Goal: Information Seeking & Learning: Learn about a topic

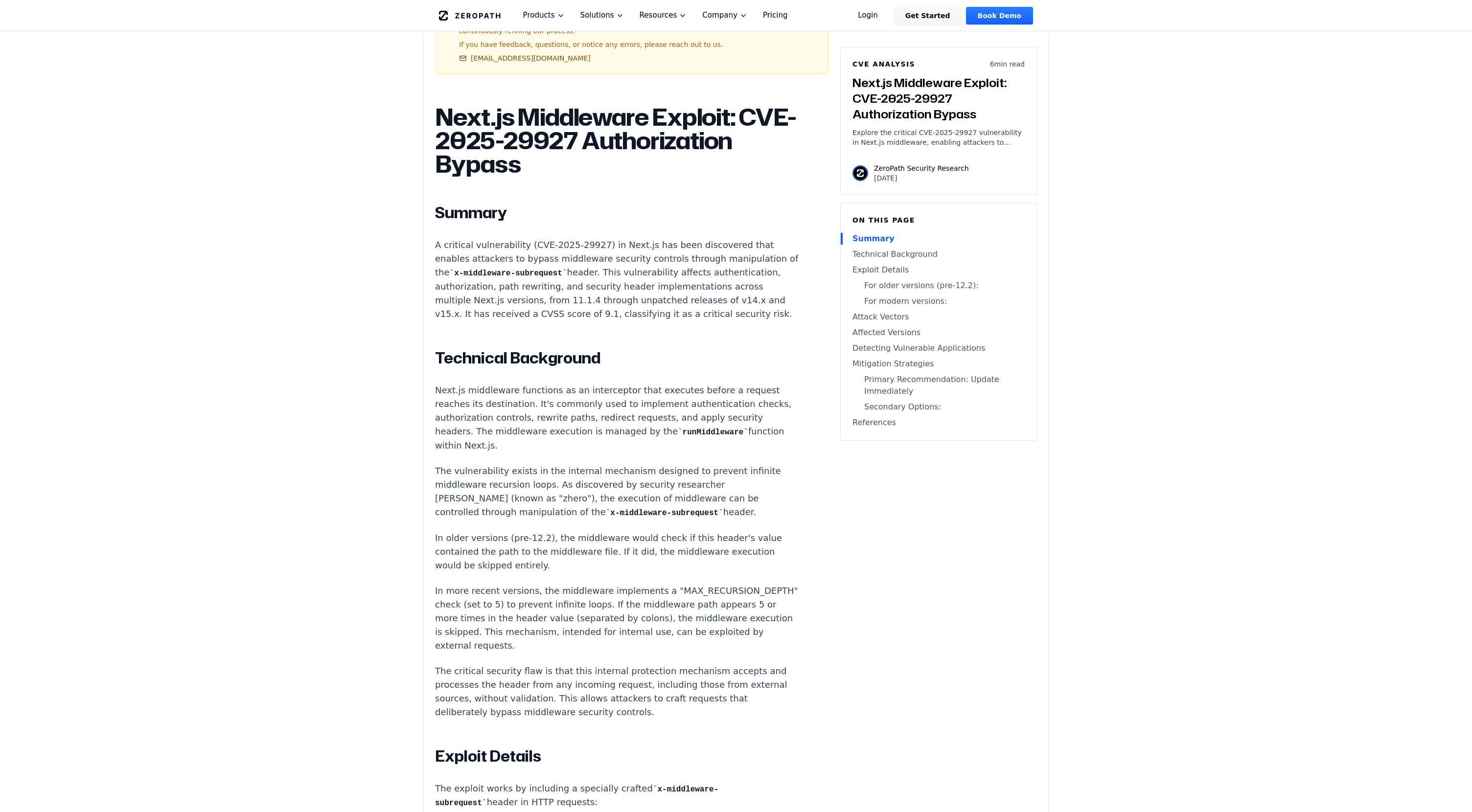
scroll to position [524, 0]
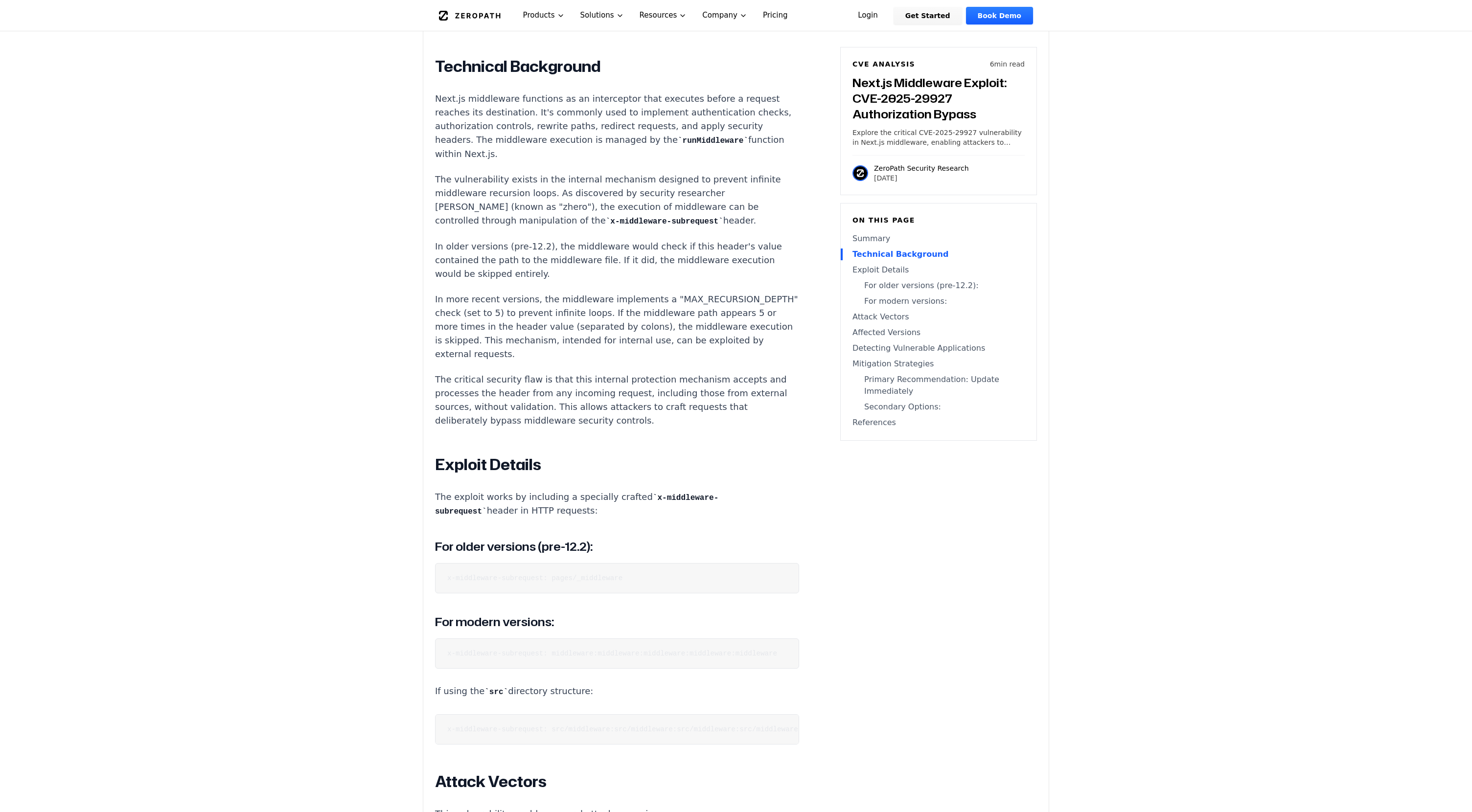
scroll to position [813, 0]
drag, startPoint x: 517, startPoint y: 182, endPoint x: 473, endPoint y: 147, distance: 56.2
click at [462, 173] on p "The vulnerability exists in the internal mechanism designed to prevent infinite…" at bounding box center [616, 200] width 364 height 55
drag, startPoint x: 527, startPoint y: 203, endPoint x: 432, endPoint y: 98, distance: 141.6
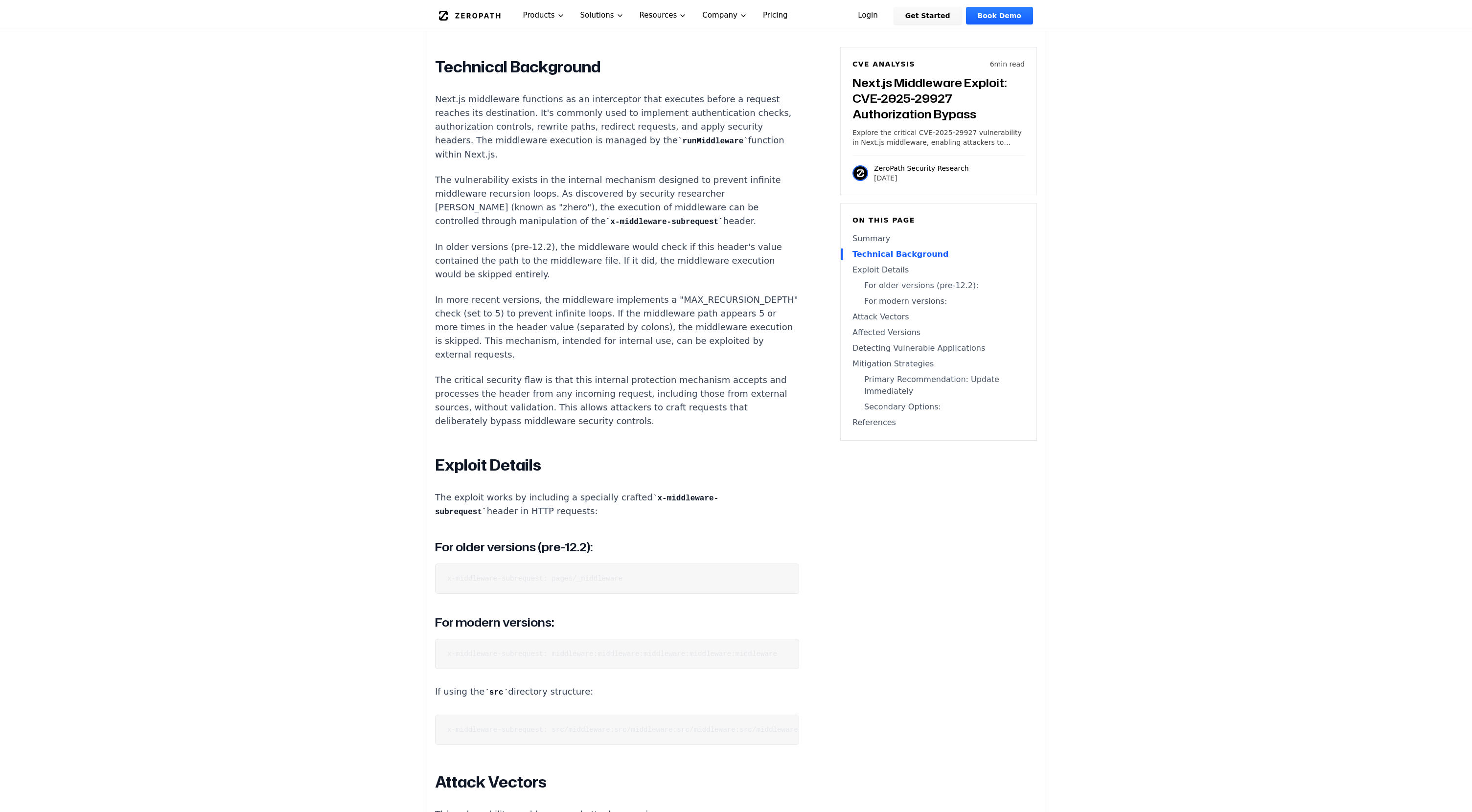
click at [630, 183] on p "The vulnerability exists in the internal mechanism designed to prevent infinite…" at bounding box center [616, 200] width 364 height 55
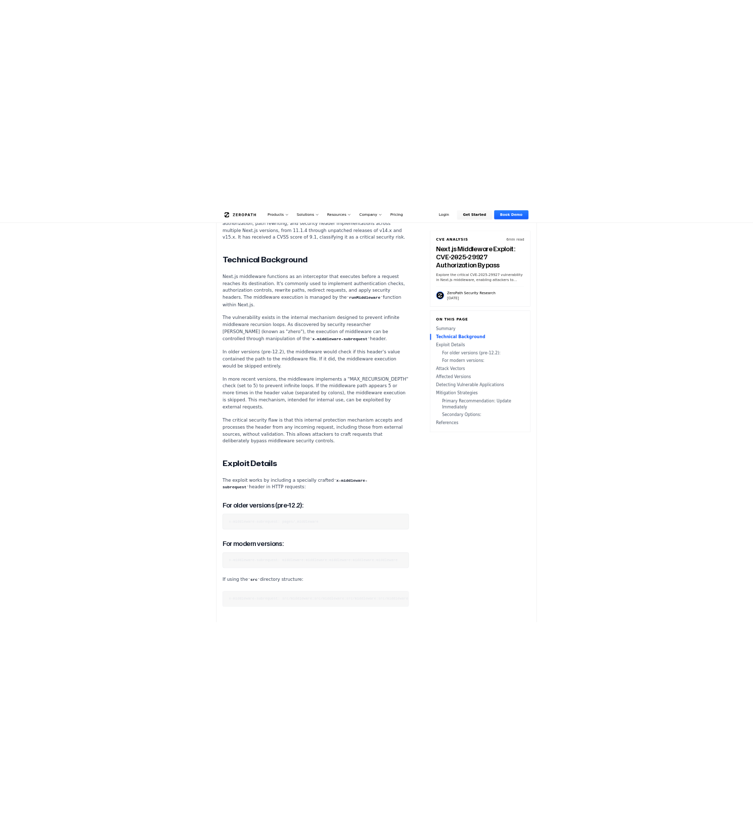
scroll to position [799, 0]
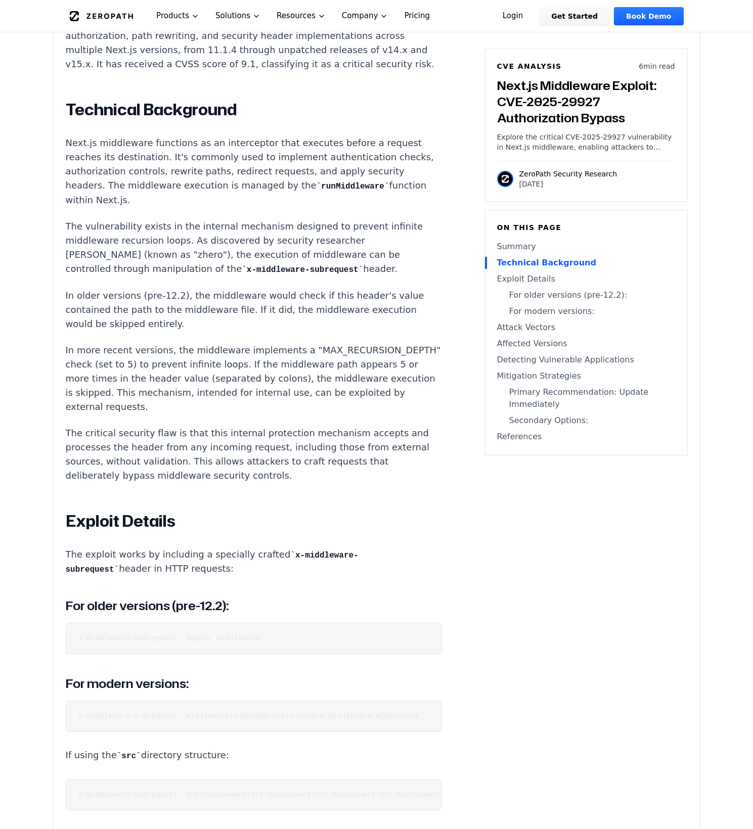
click at [357, 160] on p "Next.js middleware functions as an interceptor that executes before a request r…" at bounding box center [254, 171] width 376 height 71
